Goal: Transaction & Acquisition: Purchase product/service

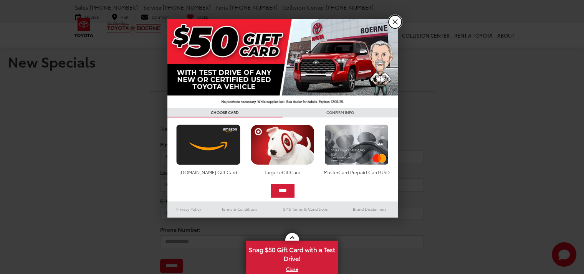
click at [396, 21] on link "X" at bounding box center [395, 21] width 13 height 13
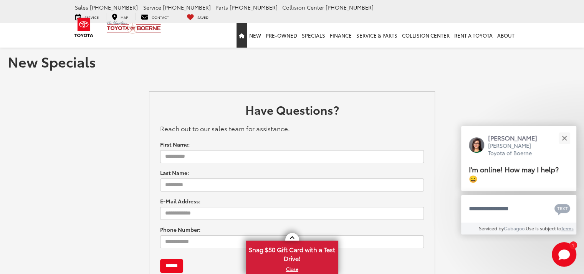
click at [247, 23] on link "Home" at bounding box center [242, 35] width 10 height 25
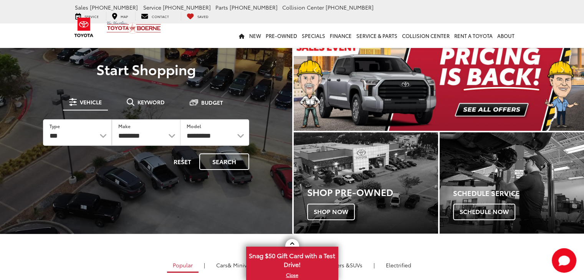
scroll to position [28, 0]
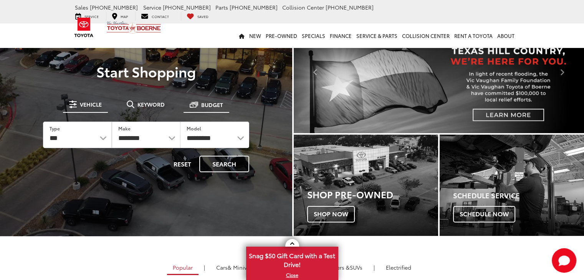
click at [198, 101] on button "Budget" at bounding box center [207, 105] width 46 height 15
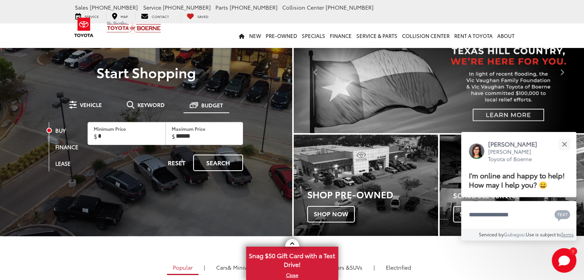
click at [203, 130] on label "Maximum Price" at bounding box center [189, 129] width 34 height 7
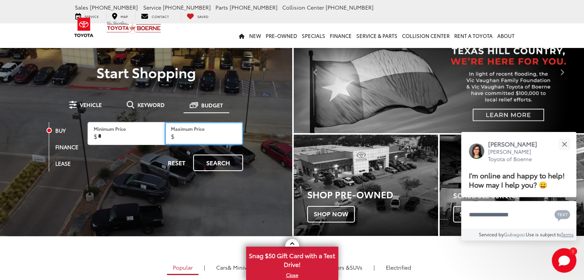
click at [203, 130] on input "Maximum Price" at bounding box center [204, 133] width 79 height 23
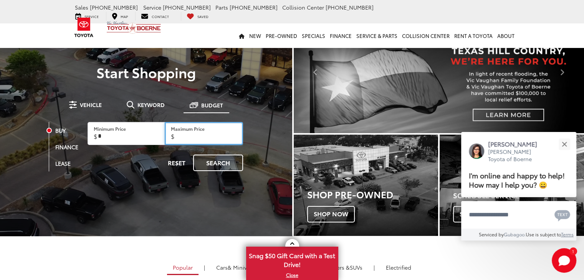
click at [203, 140] on input "Maximum Price" at bounding box center [204, 133] width 79 height 23
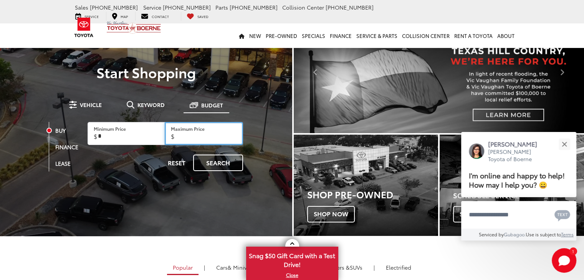
click at [203, 140] on input "Maximum Price" at bounding box center [204, 133] width 79 height 23
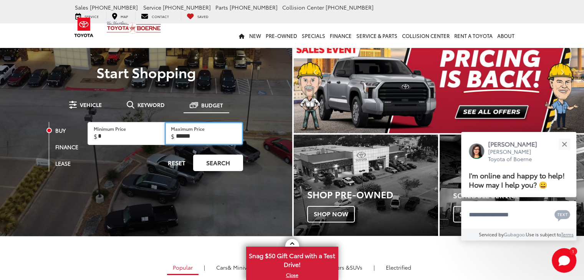
type input "******"
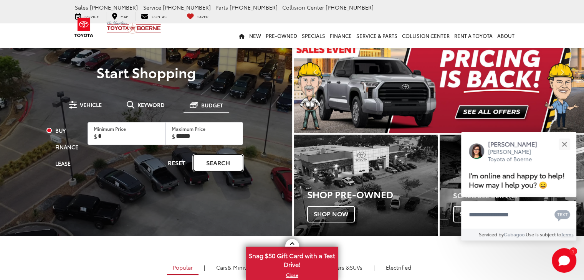
click at [216, 168] on link "Search" at bounding box center [218, 163] width 50 height 17
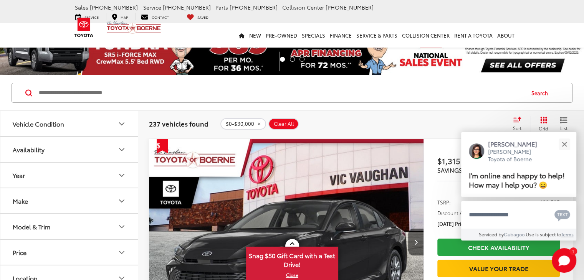
scroll to position [40, 0]
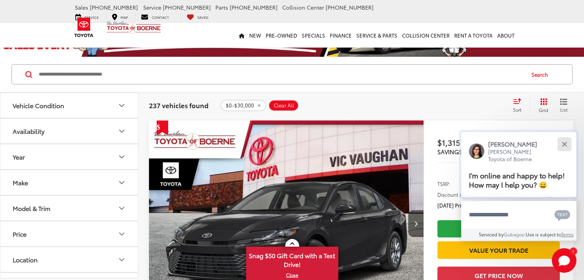
click at [567, 146] on button "Close" at bounding box center [564, 144] width 17 height 17
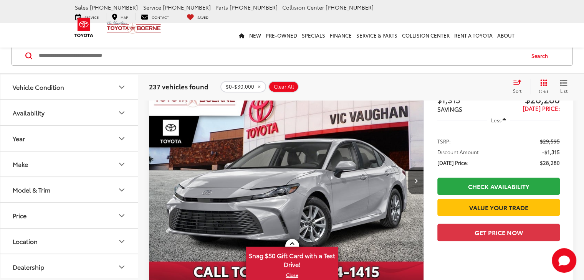
scroll to position [409, 0]
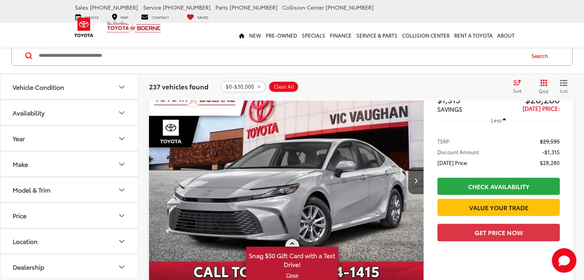
click at [294, 271] on span "Snag $50 Gift Card with a Test Drive!" at bounding box center [292, 259] width 91 height 23
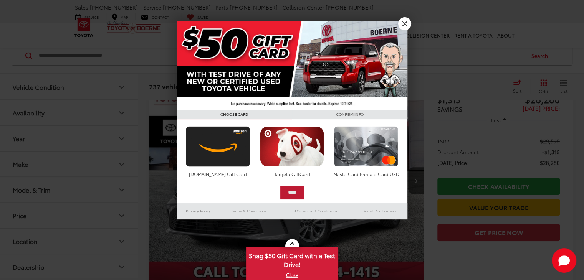
scroll to position [379, 0]
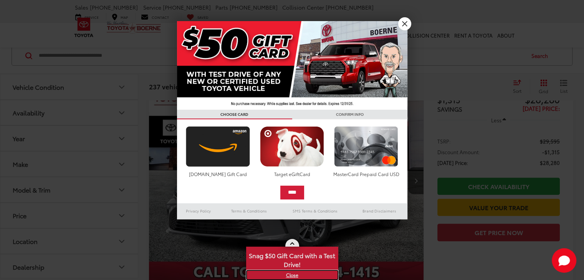
click at [294, 272] on link "X" at bounding box center [292, 275] width 91 height 8
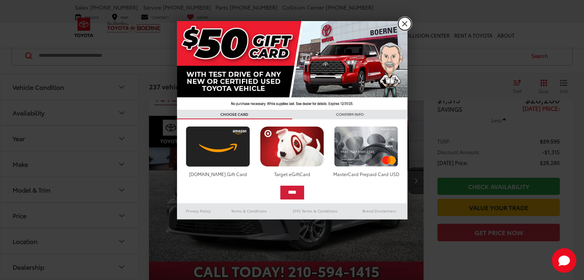
scroll to position [409, 0]
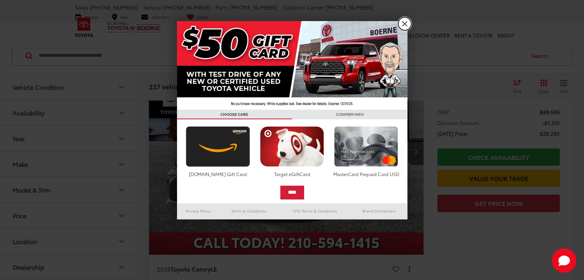
click at [402, 27] on link "X" at bounding box center [404, 23] width 13 height 13
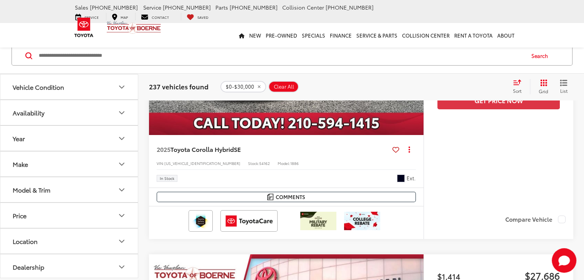
scroll to position [2838, 0]
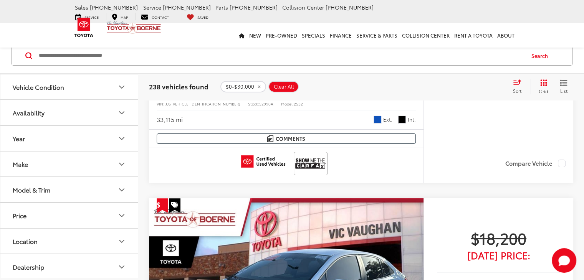
scroll to position [14236, 0]
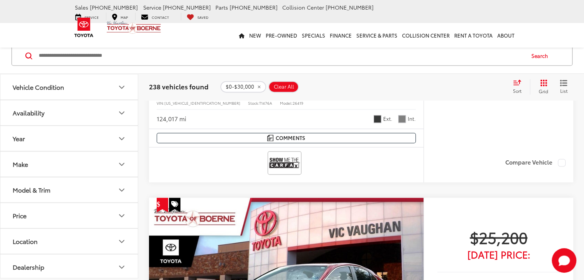
scroll to position [21616, 0]
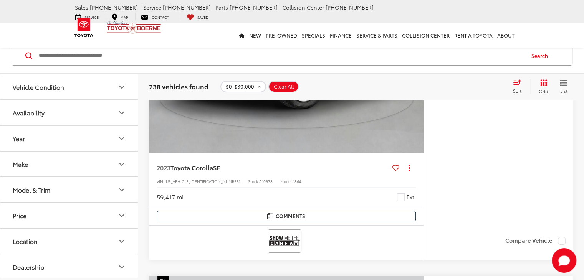
scroll to position [11416, 0]
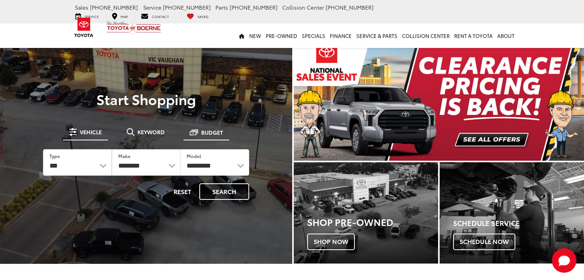
click at [212, 130] on span "Budget" at bounding box center [212, 132] width 22 height 5
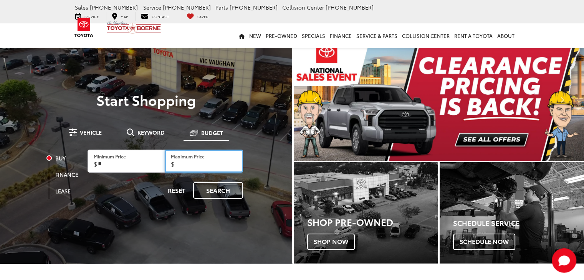
click at [204, 162] on input "Maximum Price" at bounding box center [204, 161] width 79 height 23
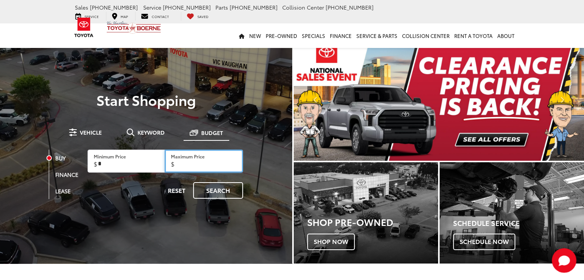
drag, startPoint x: 204, startPoint y: 162, endPoint x: 178, endPoint y: 169, distance: 27.0
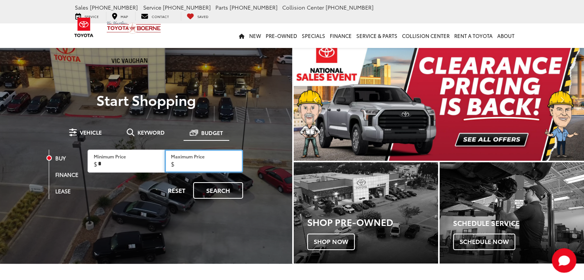
click at [178, 169] on input "Maximum Price" at bounding box center [204, 161] width 79 height 23
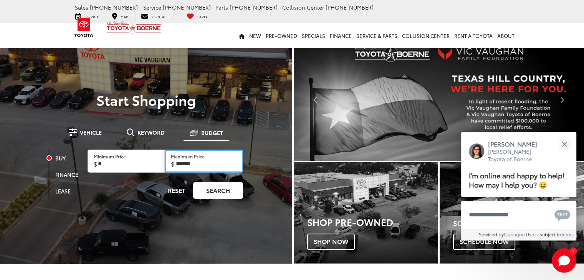
type input "******"
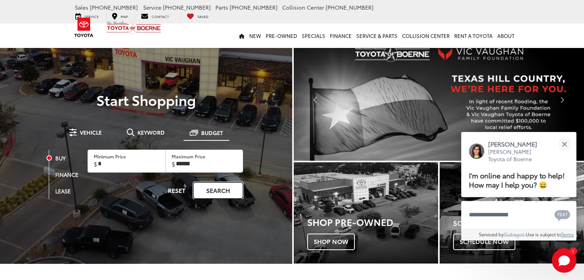
click at [223, 187] on link "Search" at bounding box center [218, 190] width 50 height 17
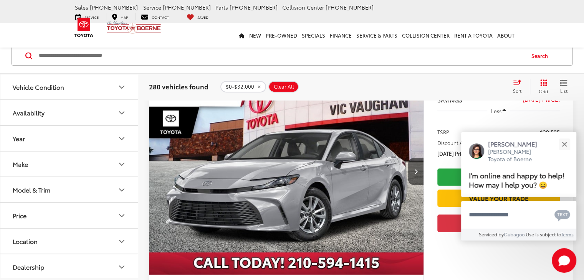
scroll to position [418, 0]
